Goal: Task Accomplishment & Management: Manage account settings

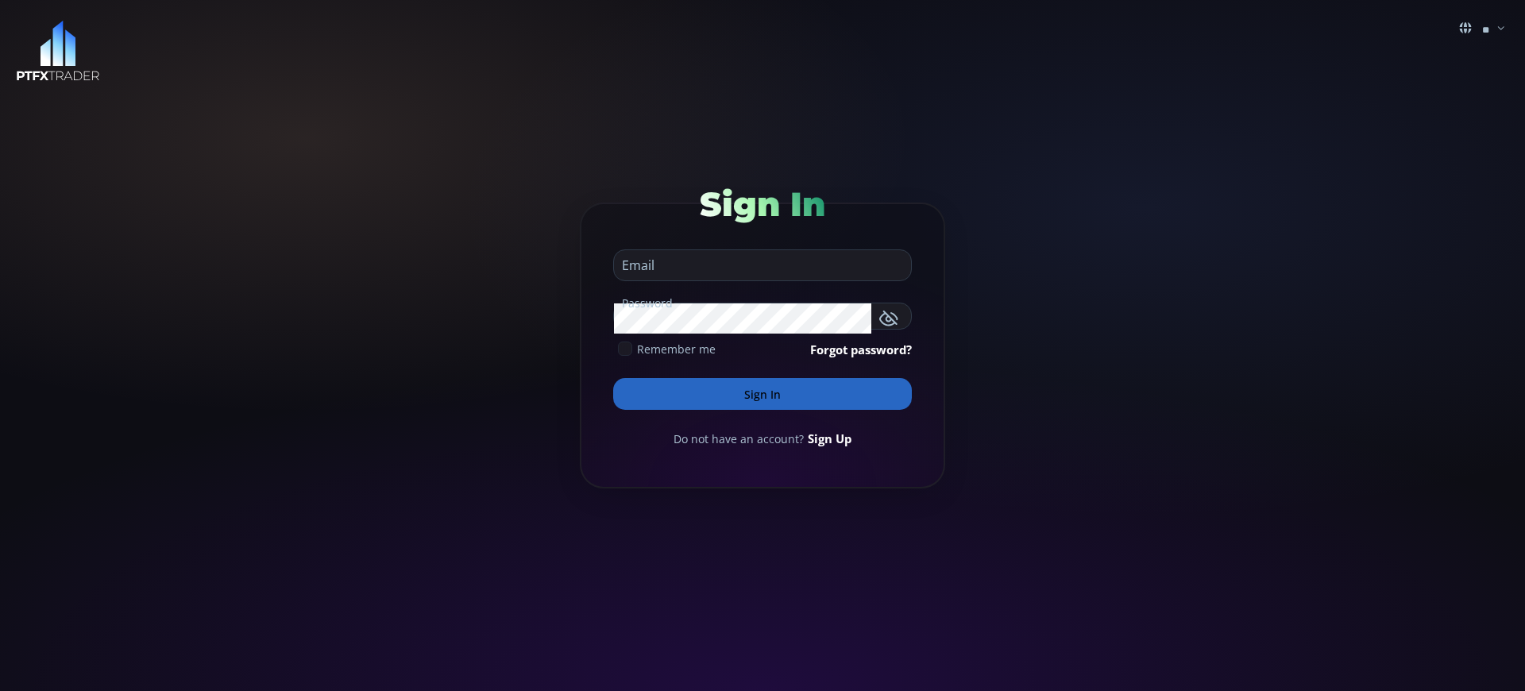
click at [762, 394] on button "Sign In" at bounding box center [762, 394] width 299 height 32
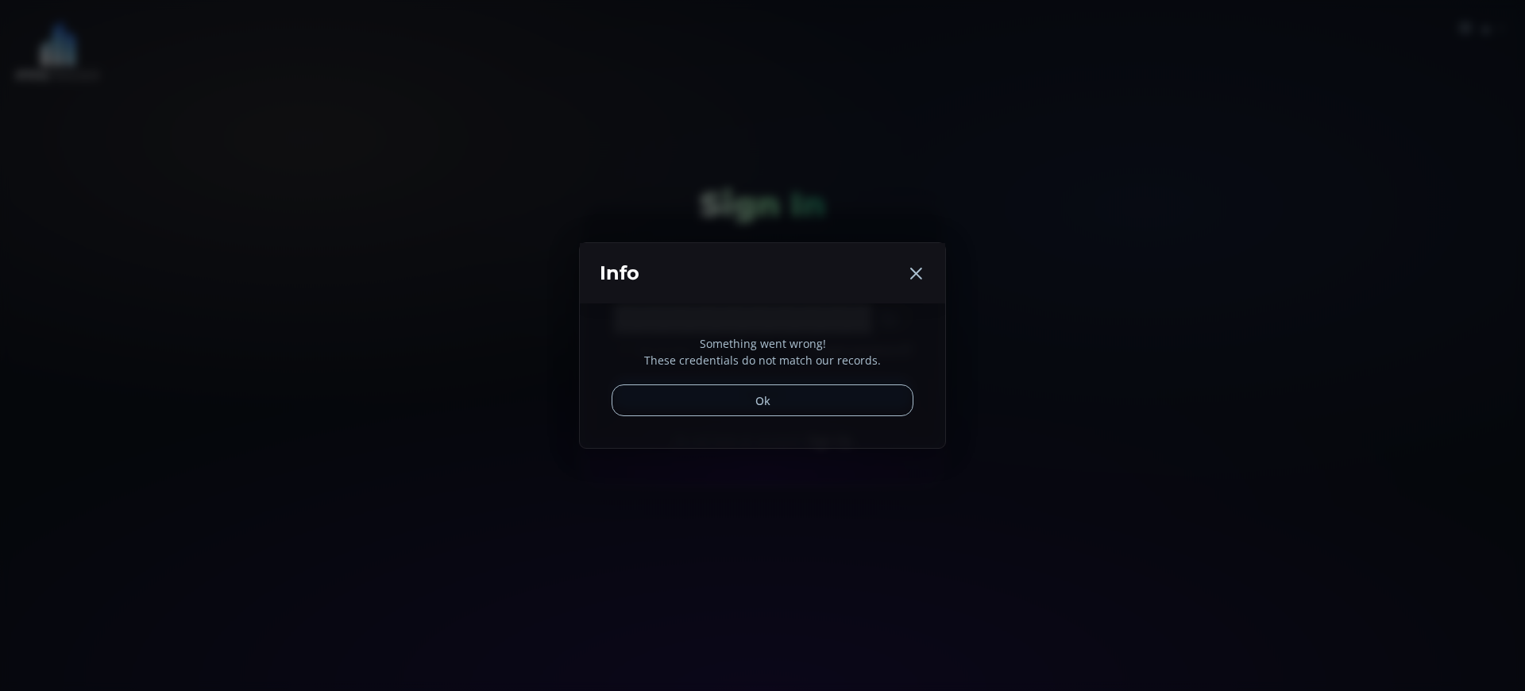
click at [762, 394] on button "Ok" at bounding box center [763, 400] width 302 height 32
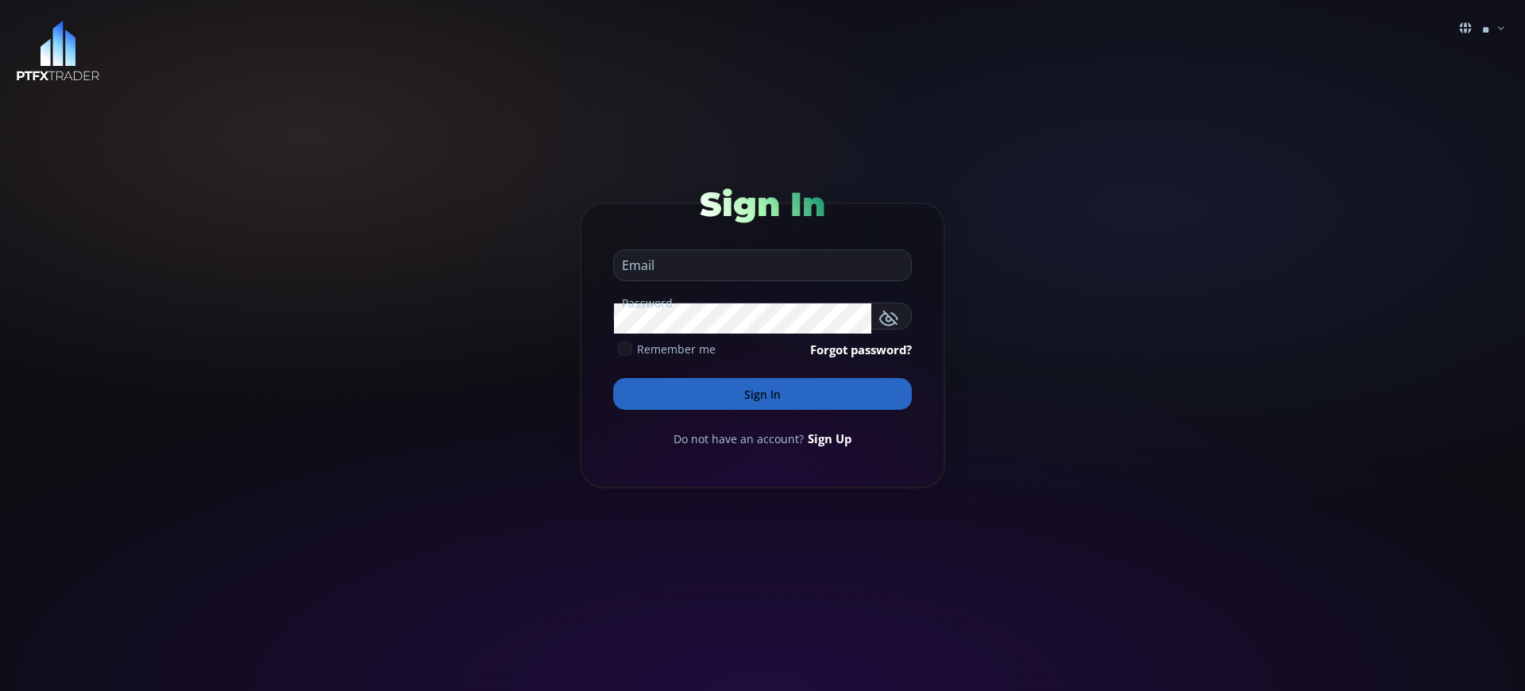
click at [762, 394] on button "Sign In" at bounding box center [762, 394] width 299 height 32
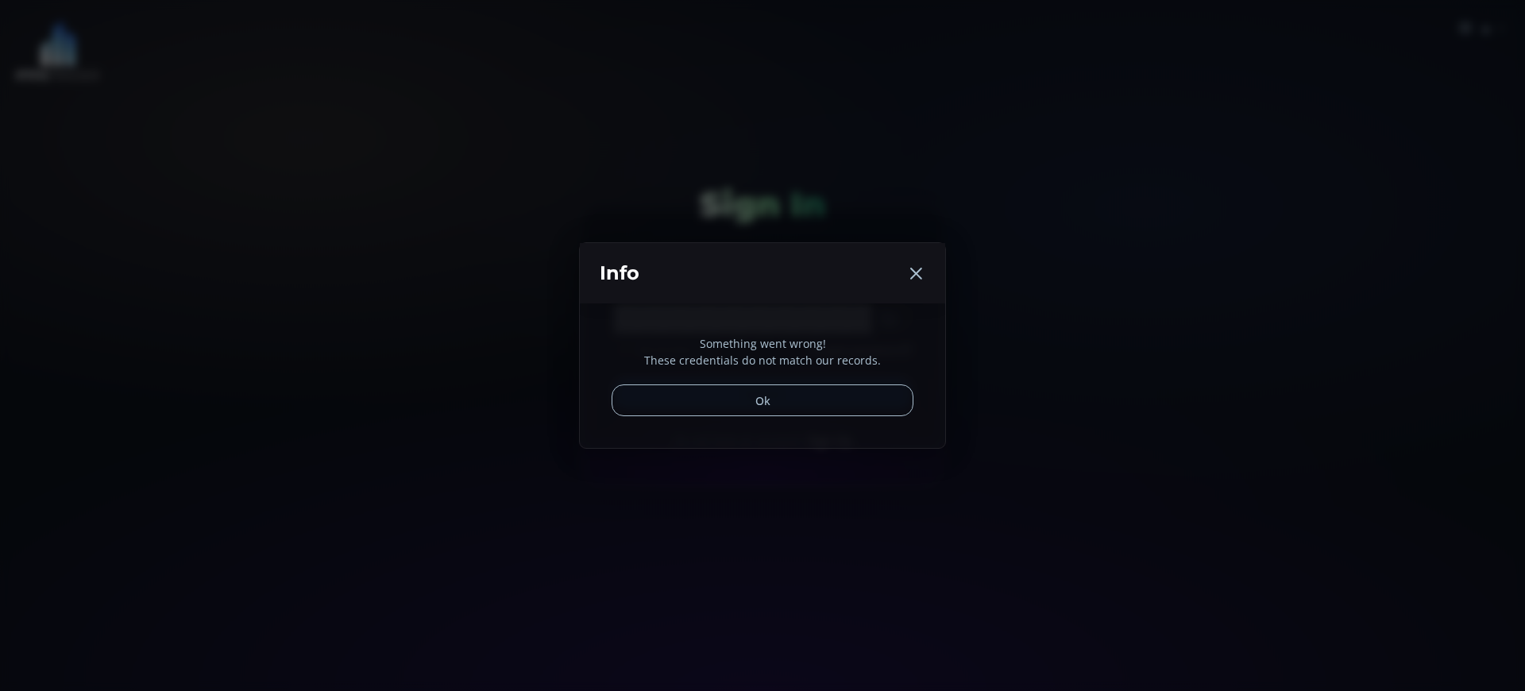
click at [762, 394] on button "Ok" at bounding box center [763, 400] width 302 height 32
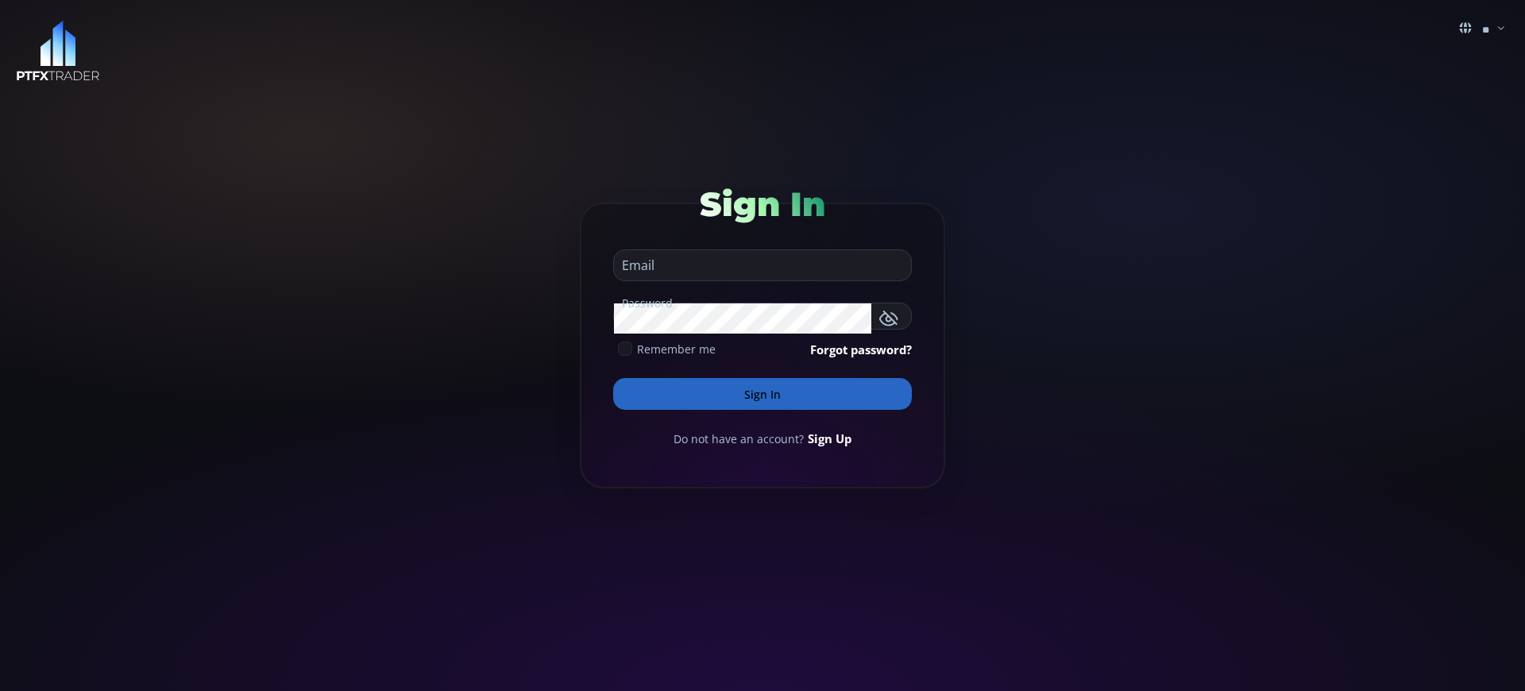
click at [826, 438] on link "Sign Up" at bounding box center [830, 438] width 44 height 17
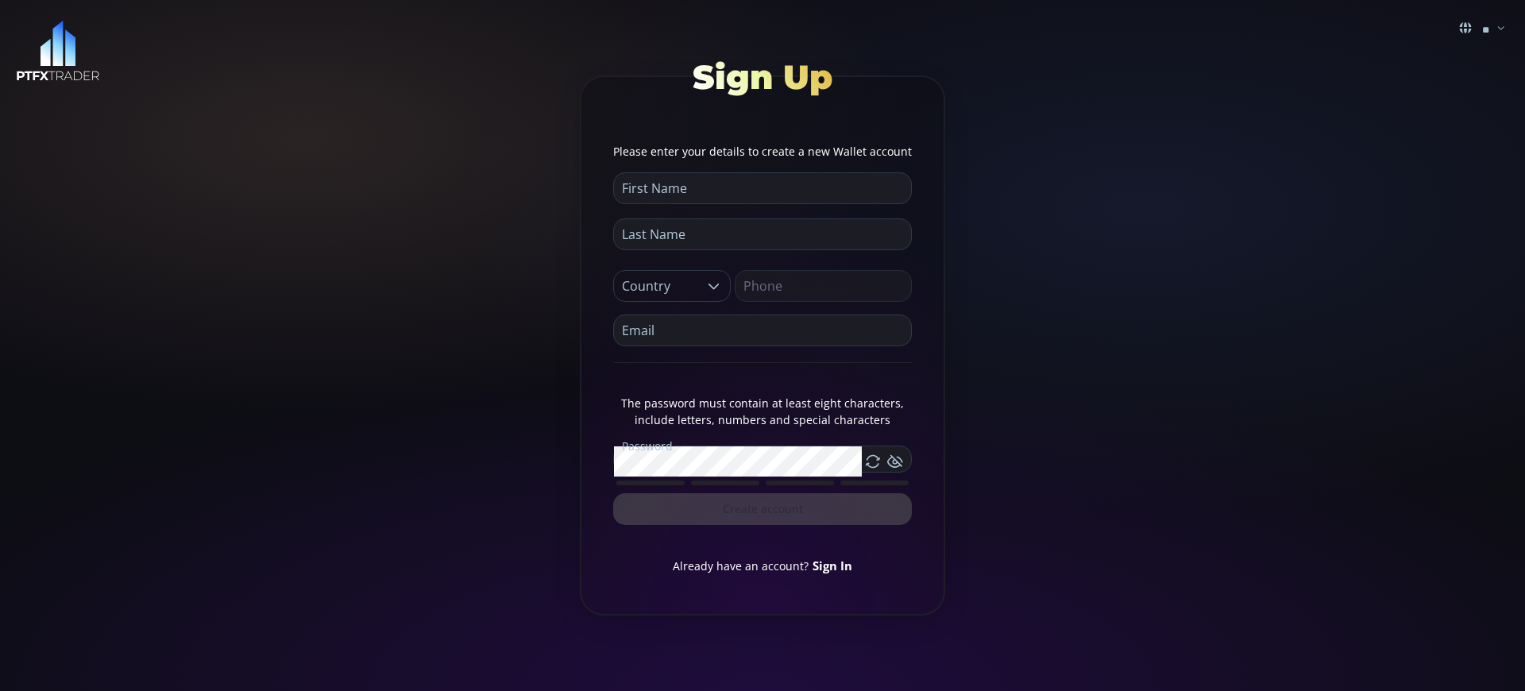
click at [830, 565] on link "Sign In" at bounding box center [833, 566] width 40 height 16
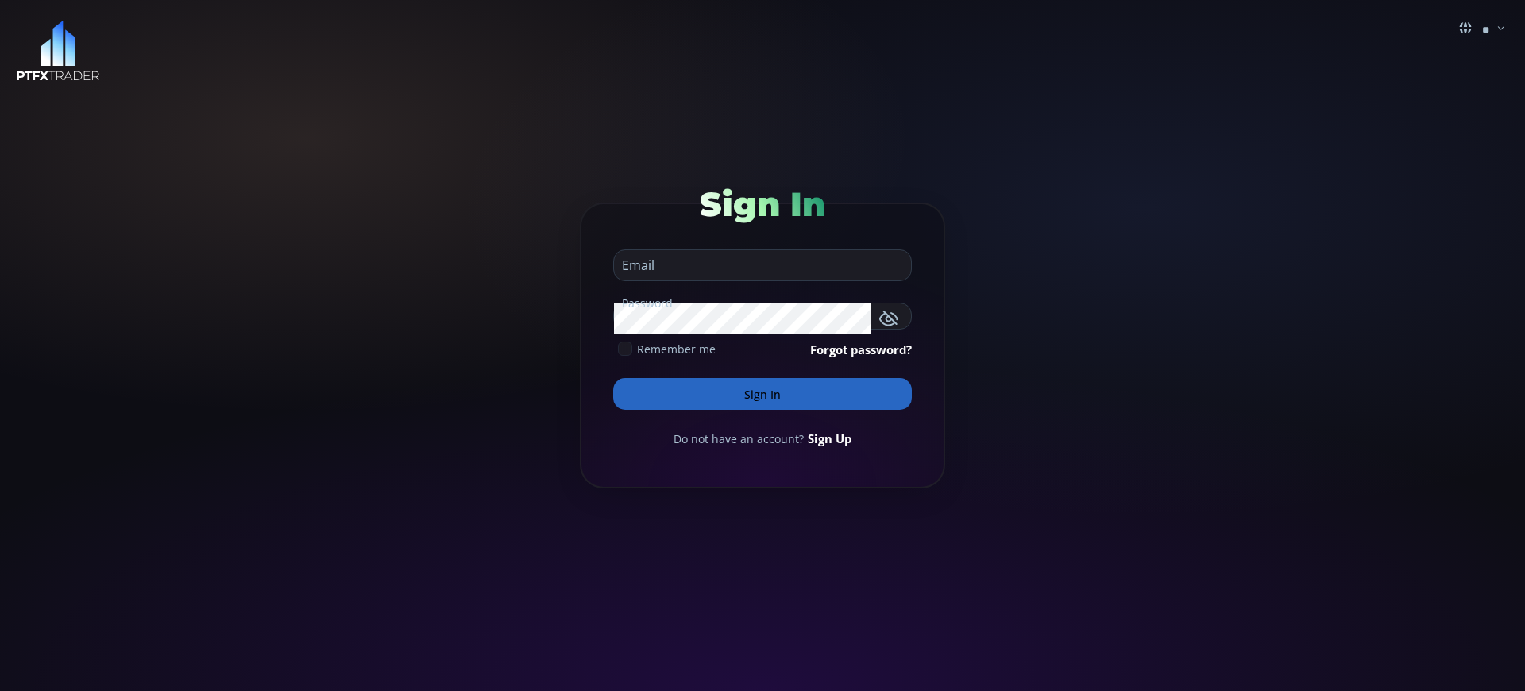
click at [762, 394] on button "Sign In" at bounding box center [762, 394] width 299 height 32
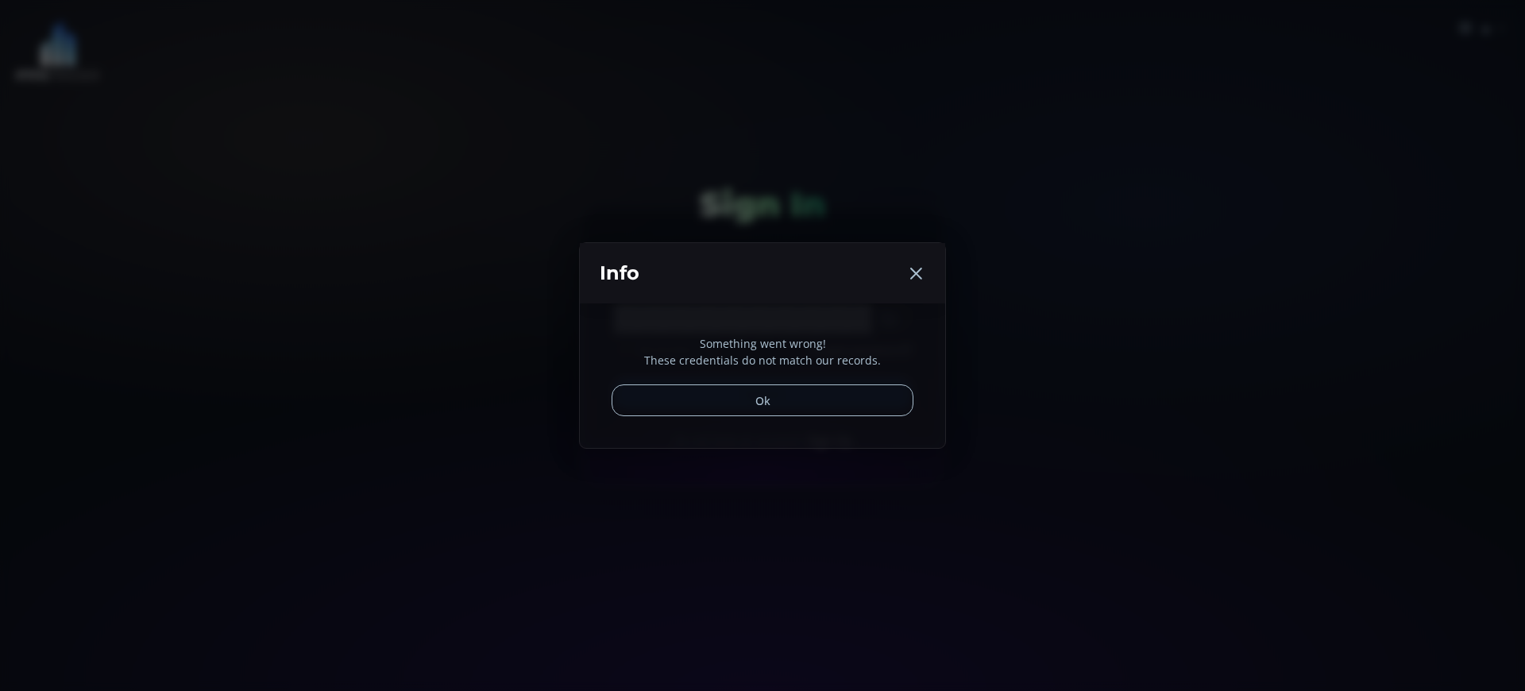
click at [762, 394] on button "Ok" at bounding box center [763, 400] width 302 height 32
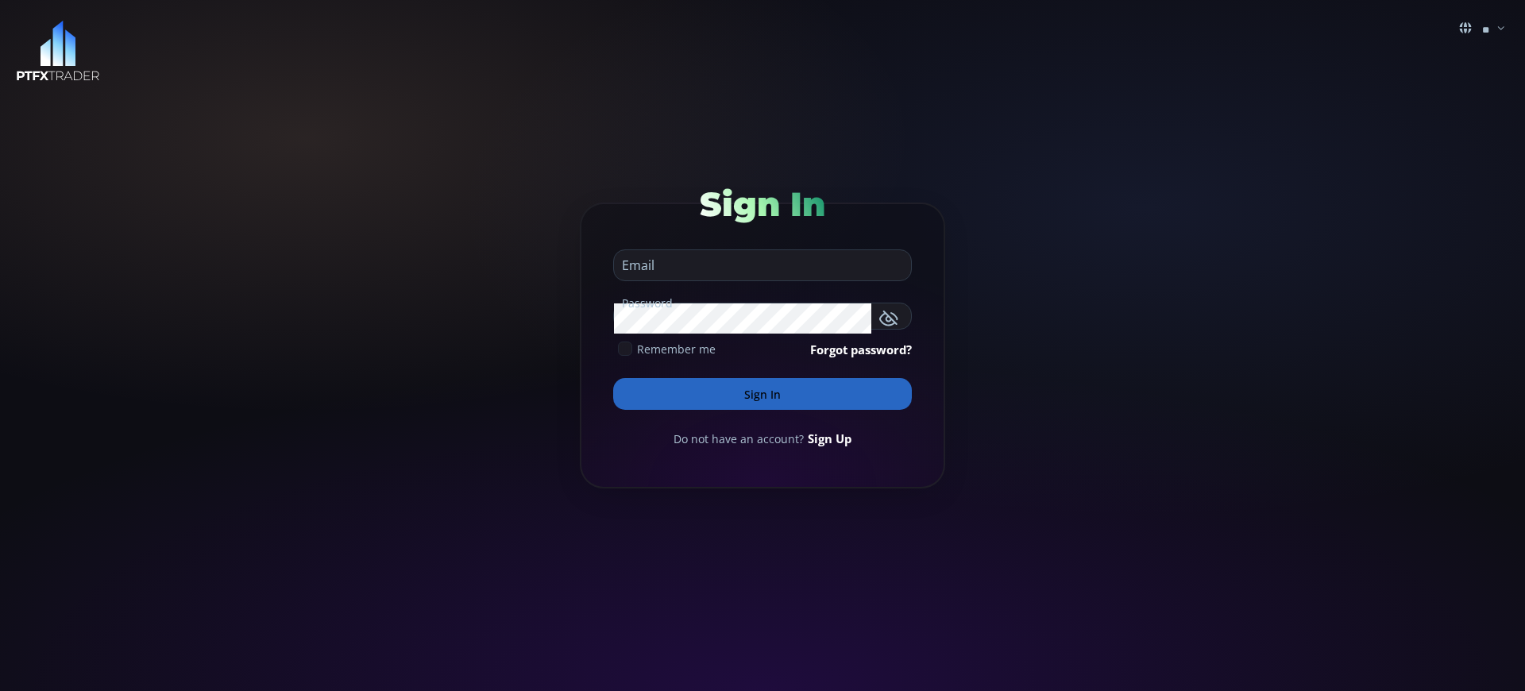
click at [762, 394] on button "Sign In" at bounding box center [762, 394] width 299 height 32
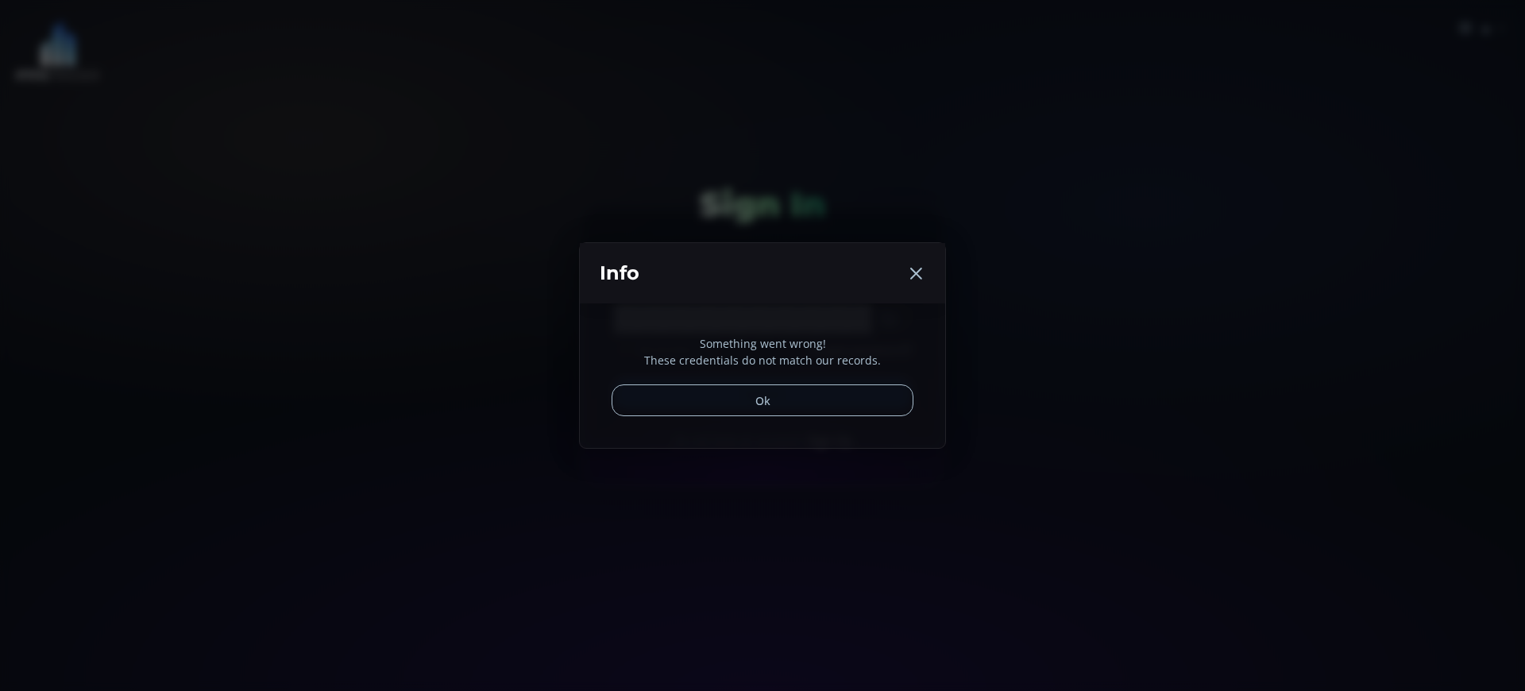
click at [826, 438] on div "Something went wrong! These credentials do not match our records. Ok" at bounding box center [762, 375] width 365 height 145
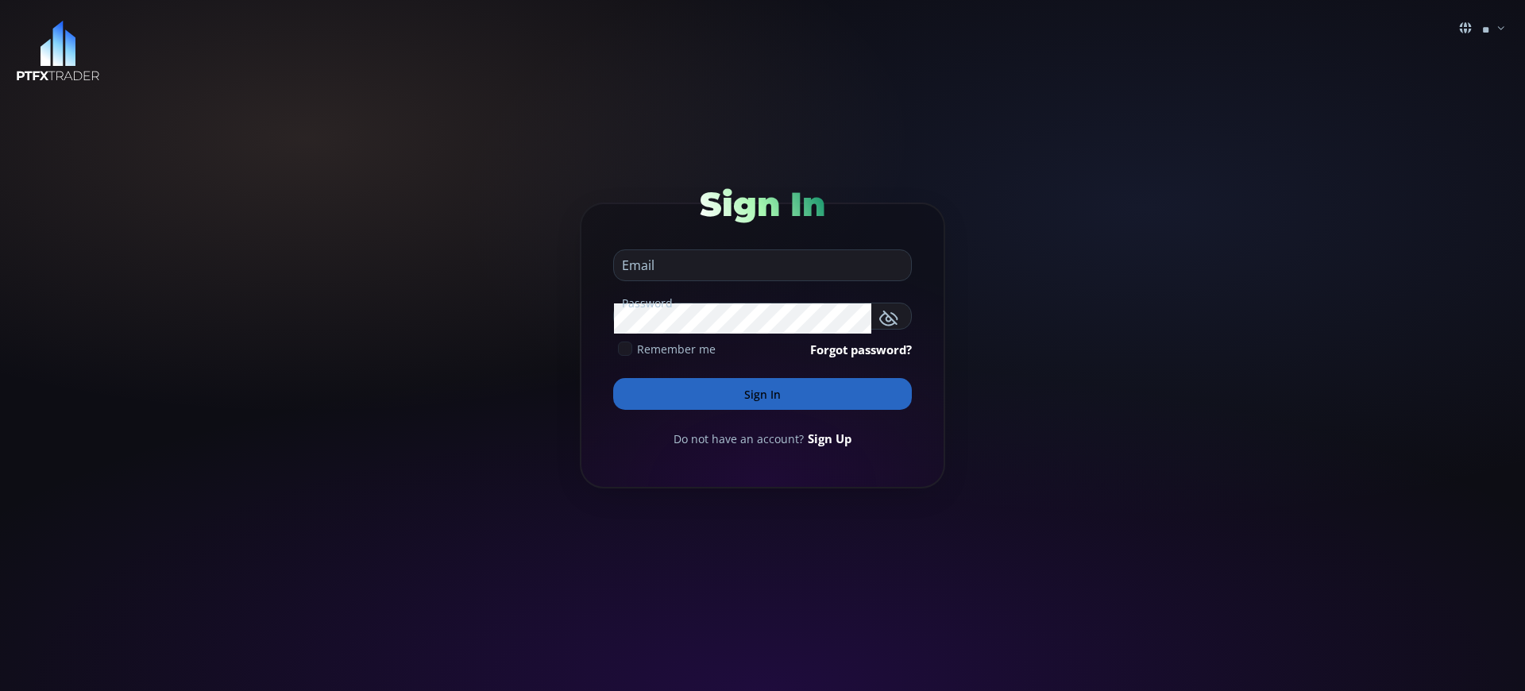
click at [762, 394] on button "Sign In" at bounding box center [762, 394] width 299 height 32
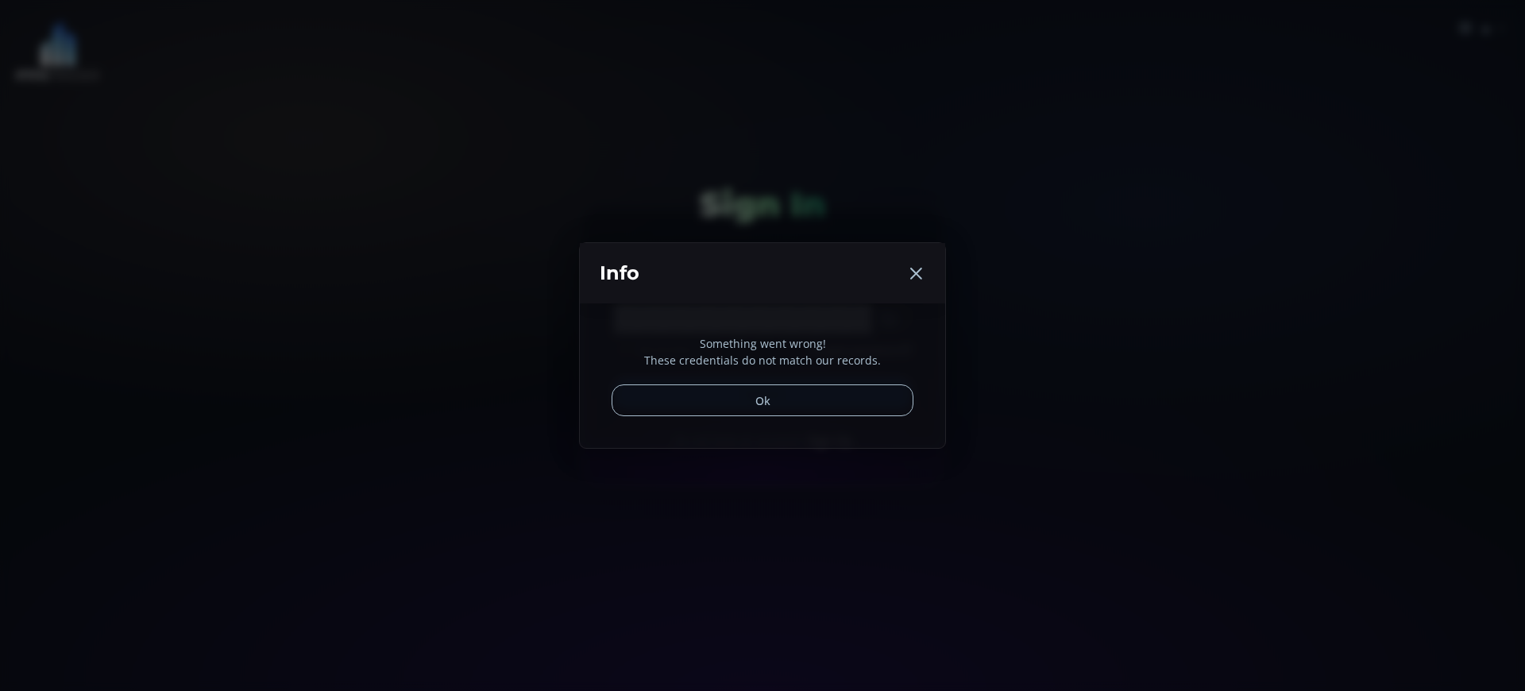
click at [826, 438] on div "Something went wrong! These credentials do not match our records. Ok" at bounding box center [762, 375] width 365 height 145
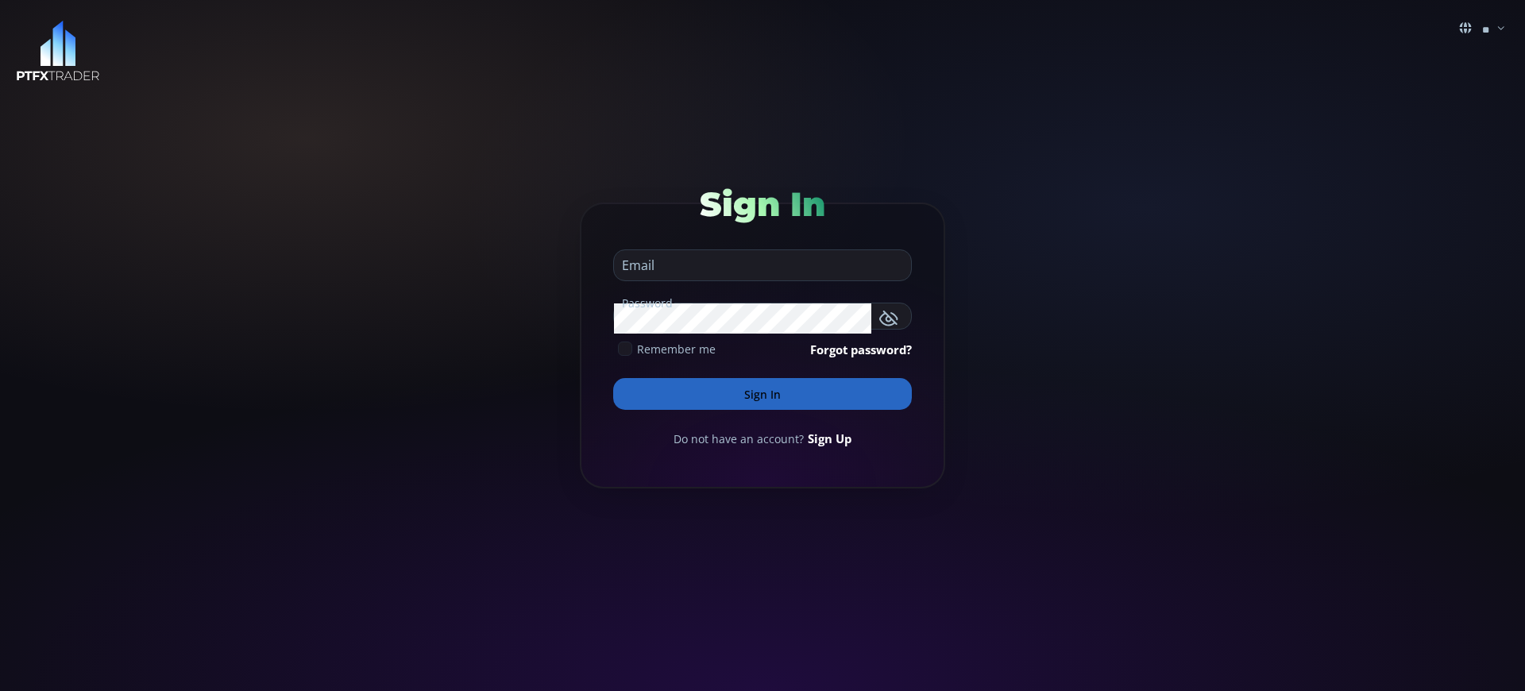
click at [762, 394] on button "Sign In" at bounding box center [762, 394] width 299 height 32
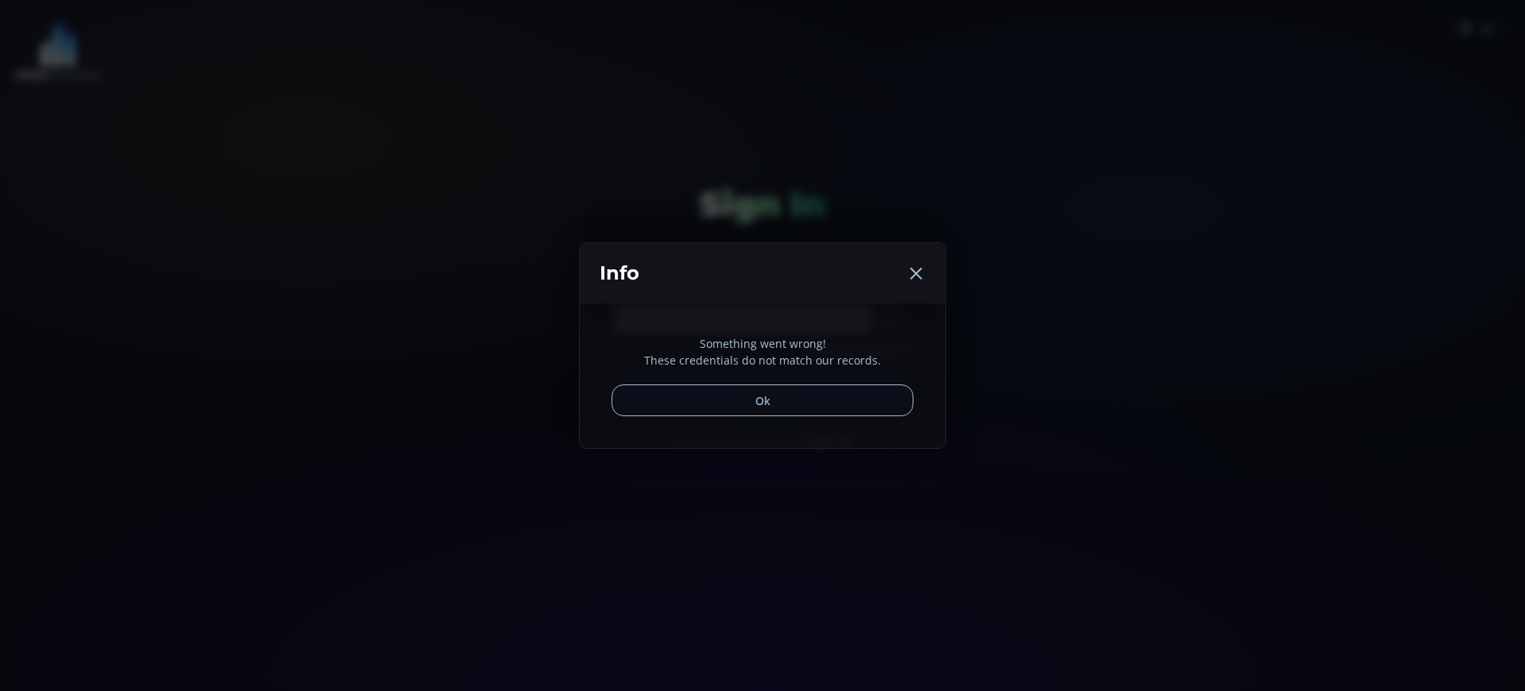
click at [762, 343] on p "Something went wrong!" at bounding box center [763, 343] width 302 height 17
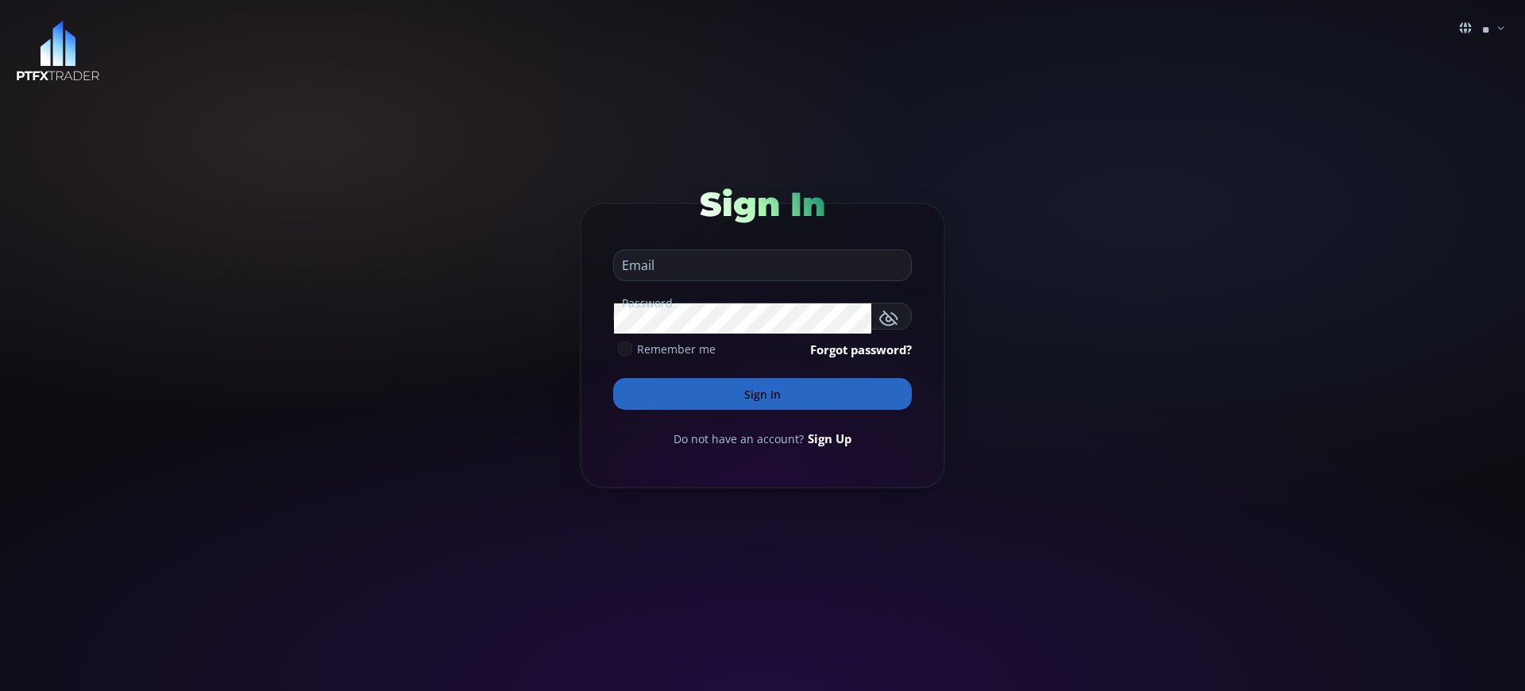
click at [762, 394] on button "Sign In" at bounding box center [762, 394] width 299 height 32
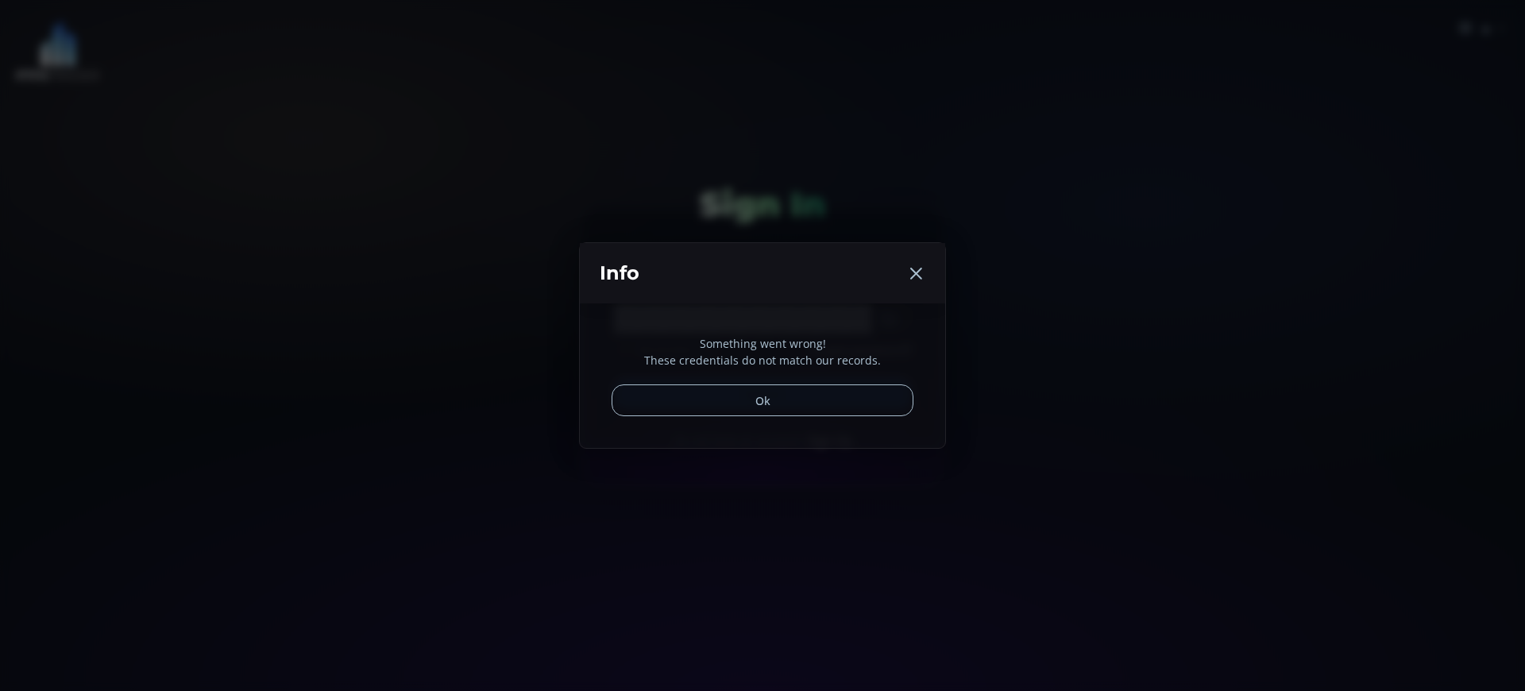
click at [762, 343] on p "Something went wrong!" at bounding box center [763, 343] width 302 height 17
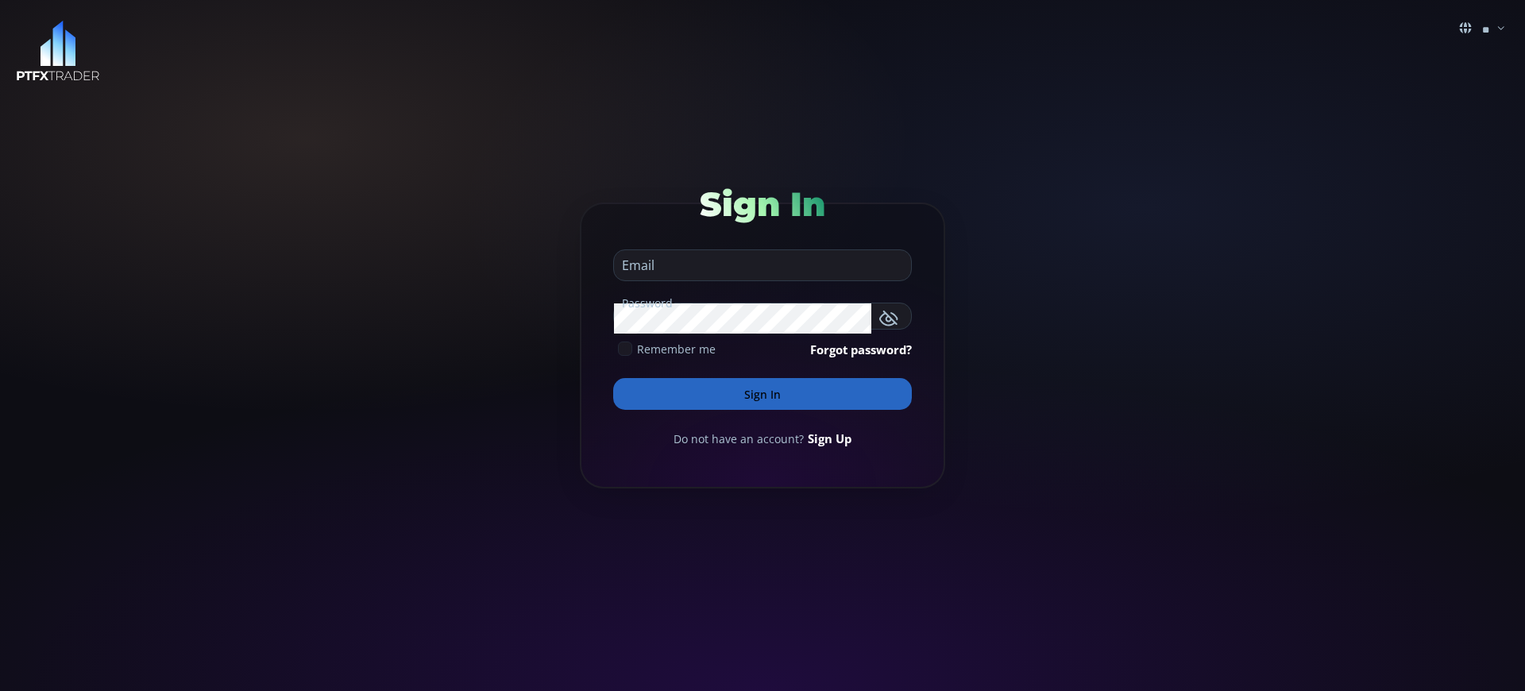
click at [762, 394] on button "Sign In" at bounding box center [762, 394] width 299 height 32
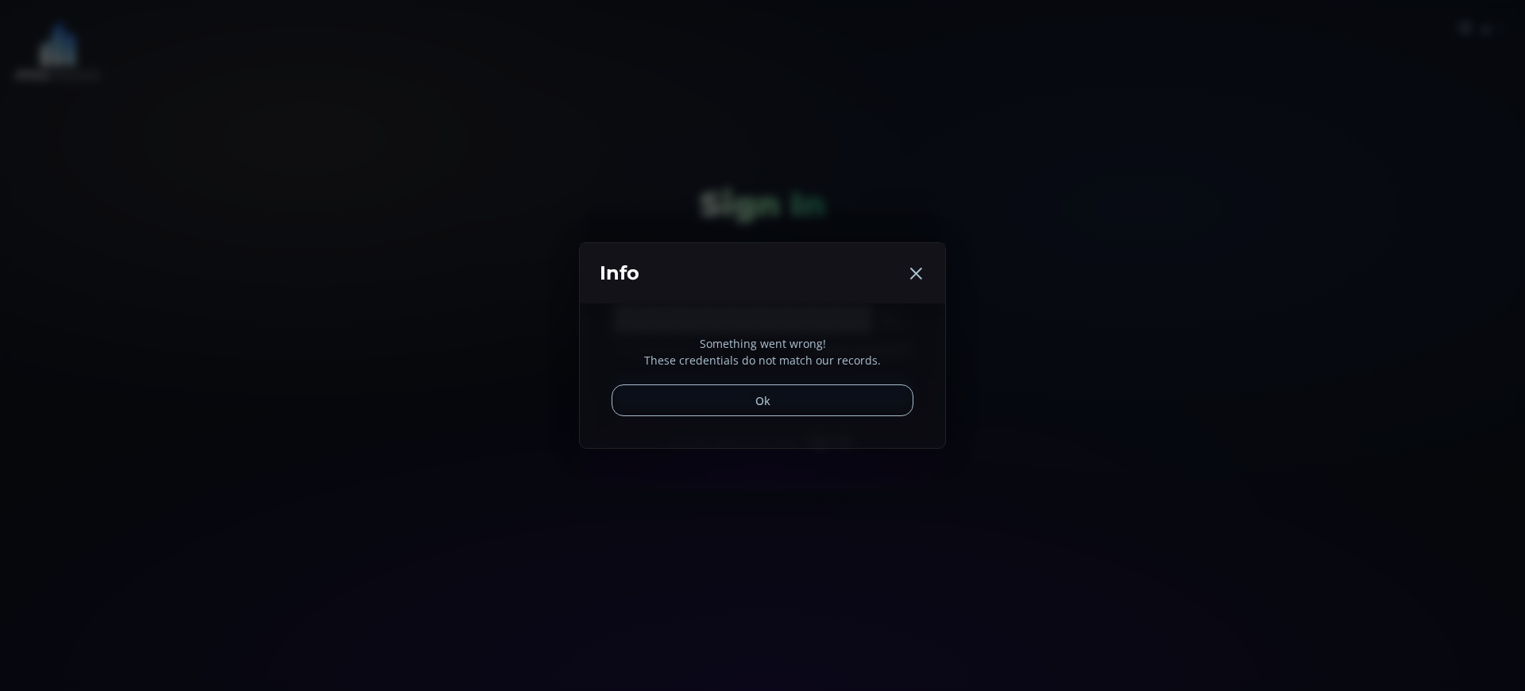
click at [762, 400] on button "Ok" at bounding box center [763, 400] width 302 height 32
